Goal: Information Seeking & Learning: Learn about a topic

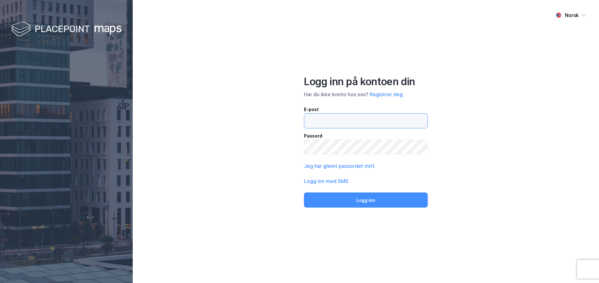
click at [330, 127] on input "email" at bounding box center [365, 121] width 123 height 15
type input "[EMAIL_ADDRESS][PERSON_NAME][DOMAIN_NAME]"
click at [304, 193] on button "Logg inn" at bounding box center [366, 200] width 124 height 15
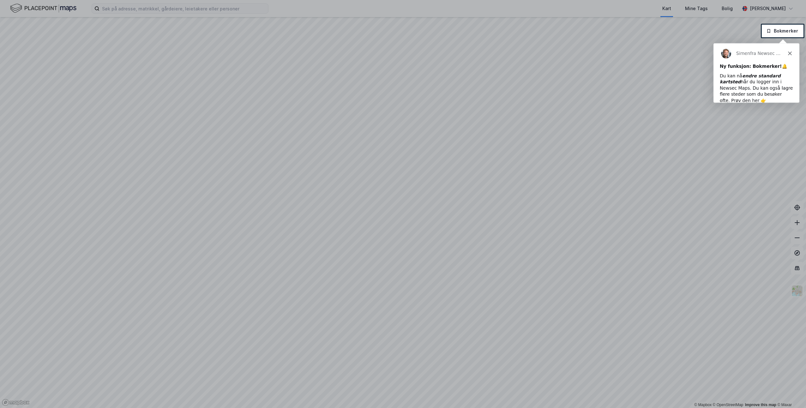
click at [598, 54] on icon "Lukk" at bounding box center [789, 53] width 4 height 4
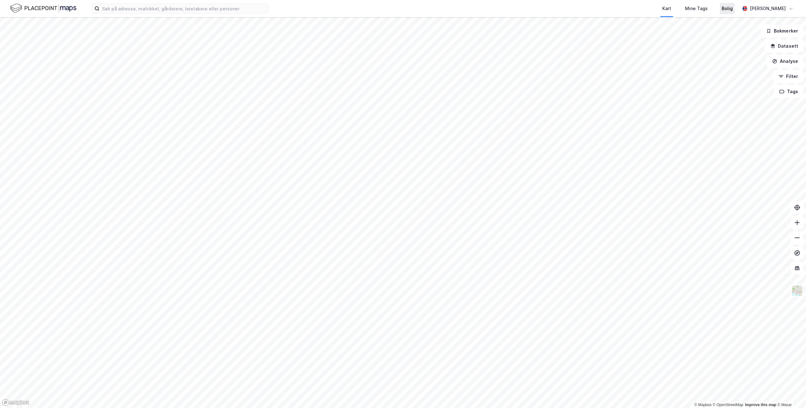
click at [598, 13] on div "Bolig" at bounding box center [726, 8] width 15 height 11
click at [598, 6] on div "Kart" at bounding box center [666, 9] width 9 height 8
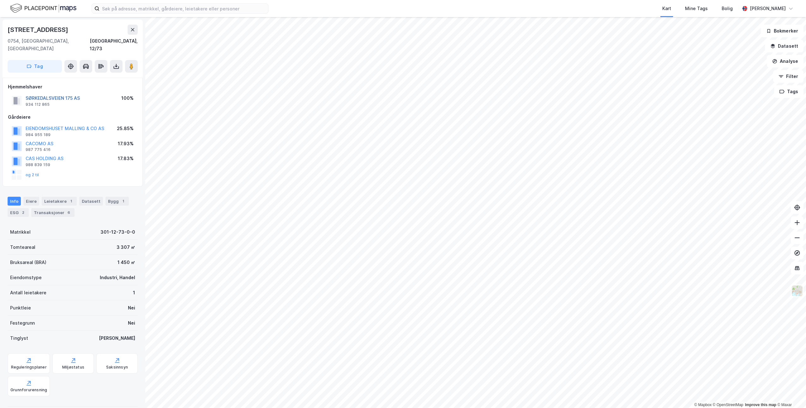
drag, startPoint x: 69, startPoint y: 91, endPoint x: 65, endPoint y: 91, distance: 4.1
click at [0, 0] on button "SØRKEDALSVEIEN 175 AS" at bounding box center [0, 0] width 0 height 0
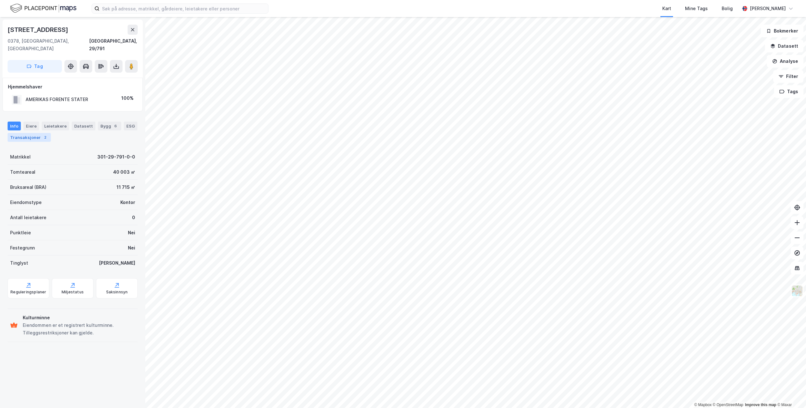
click at [33, 133] on div "Transaksjoner 2" at bounding box center [29, 137] width 43 height 9
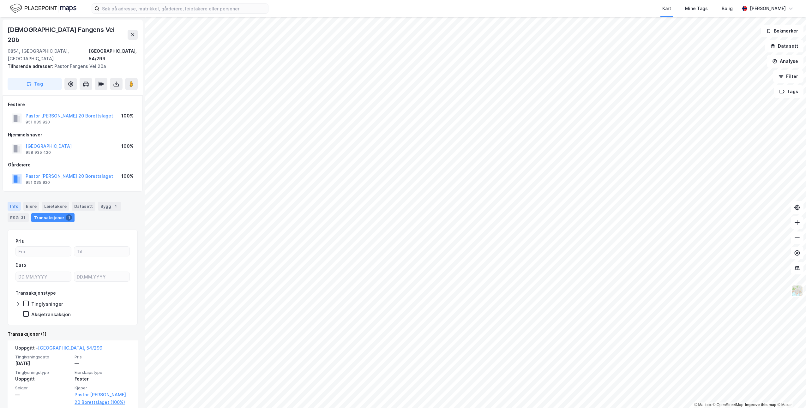
click at [14, 202] on div "Info" at bounding box center [14, 206] width 13 height 9
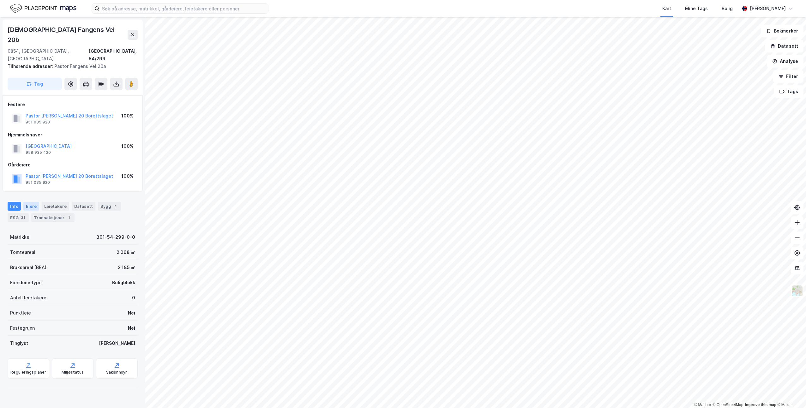
click at [30, 202] on div "Eiere" at bounding box center [31, 206] width 16 height 9
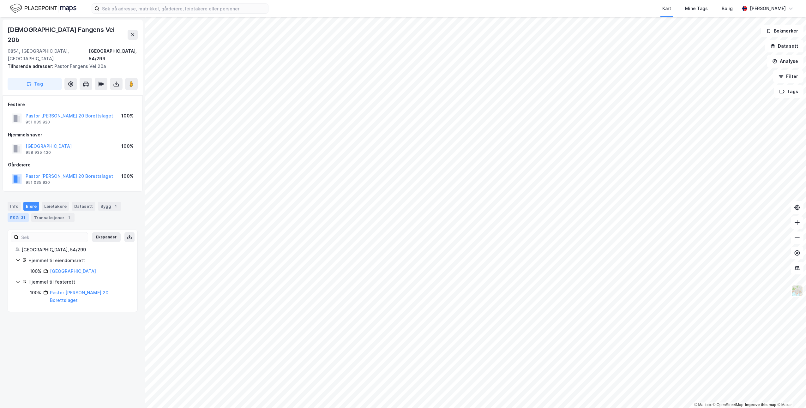
click at [24, 214] on div "31" at bounding box center [23, 217] width 6 height 6
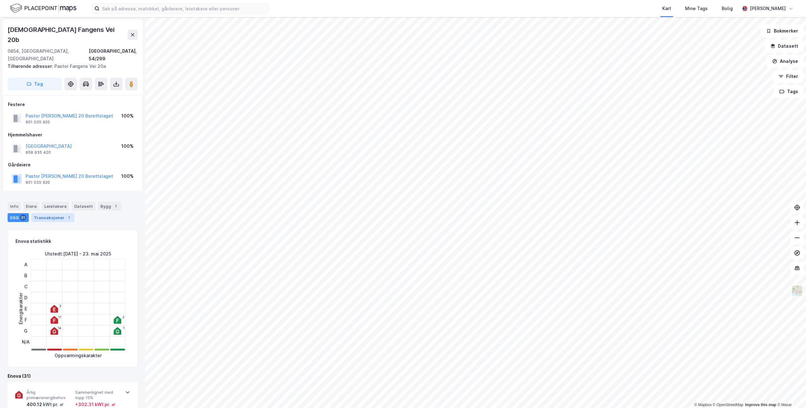
click at [41, 213] on div "Transaksjoner 1" at bounding box center [52, 217] width 43 height 9
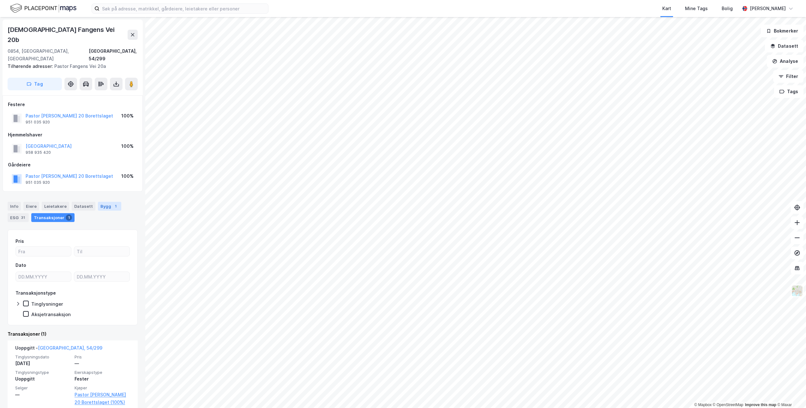
click at [98, 202] on div "Bygg 1" at bounding box center [109, 206] width 23 height 9
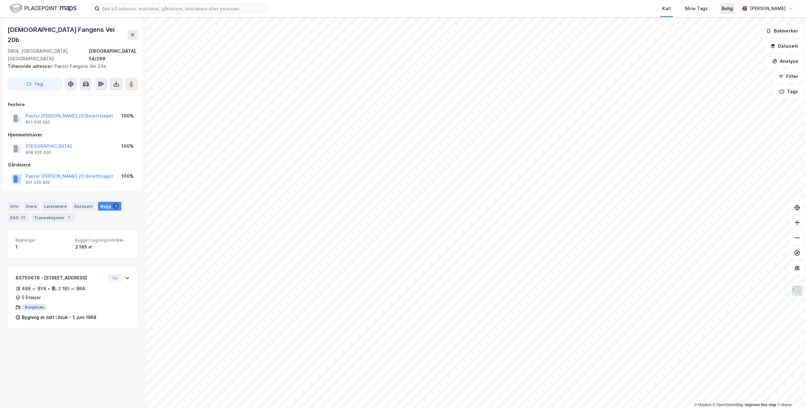
click at [598, 8] on div "Bolig" at bounding box center [726, 9] width 11 height 8
